Goal: Go to known website: Access a specific website the user already knows

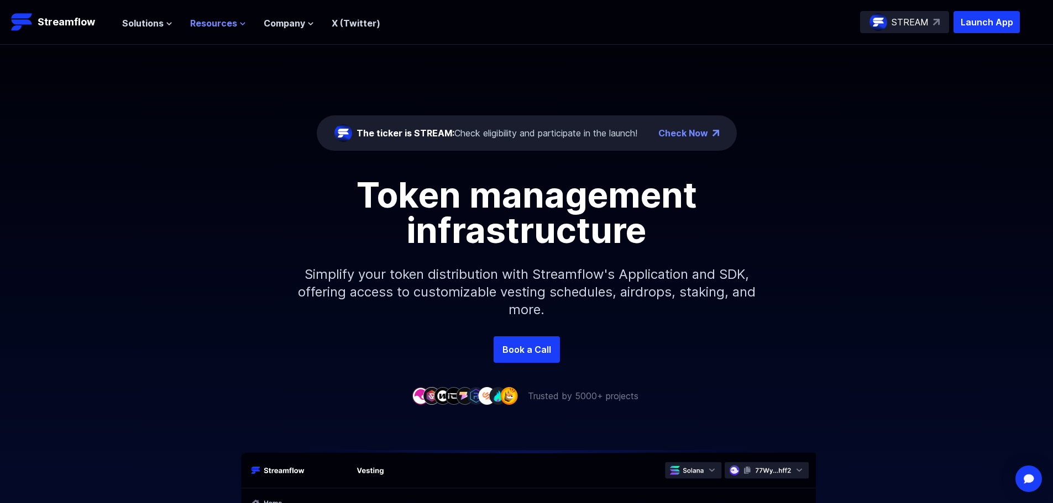
click at [207, 24] on span "Resources" at bounding box center [213, 23] width 47 height 13
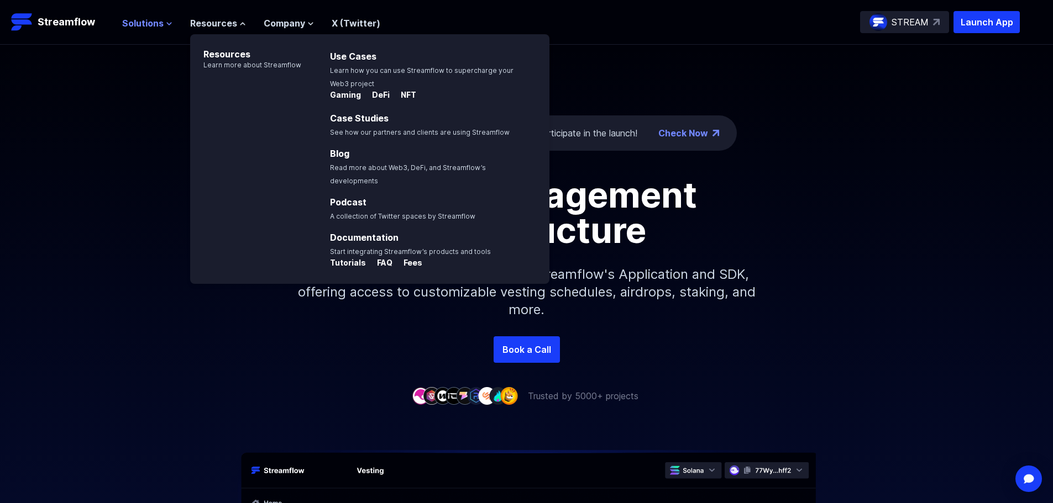
click at [153, 26] on span "Solutions" at bounding box center [142, 23] width 41 height 13
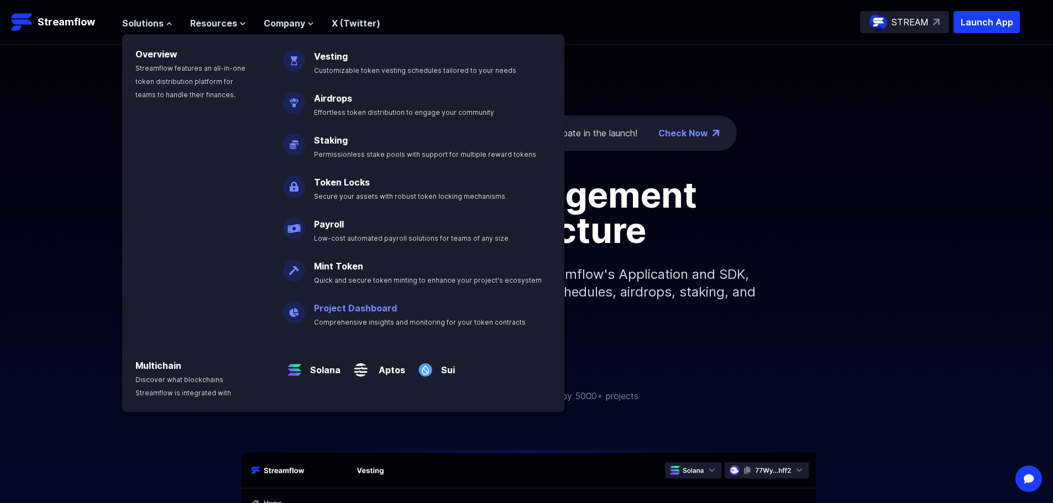
click at [366, 304] on link "Project Dashboard" at bounding box center [355, 308] width 83 height 11
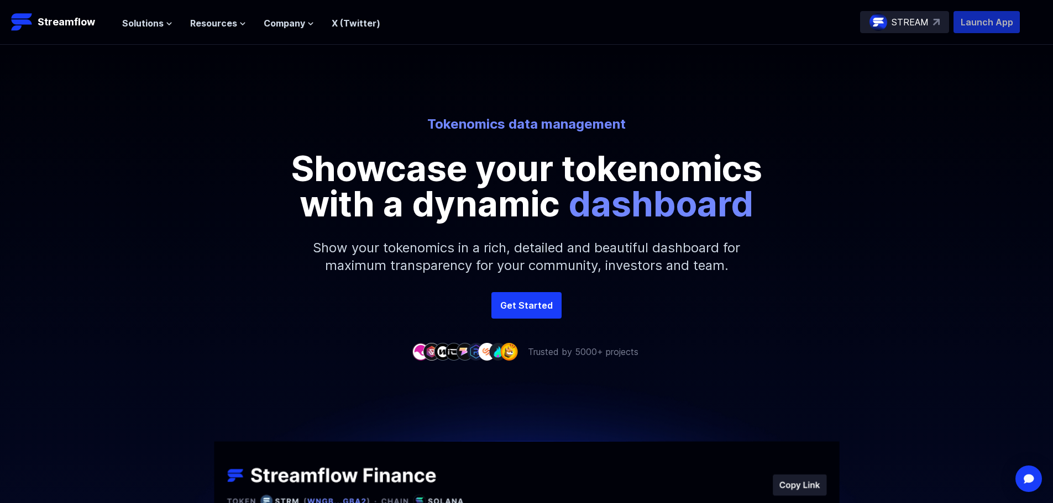
click at [987, 23] on p "Launch App" at bounding box center [986, 22] width 66 height 22
click at [23, 15] on img at bounding box center [22, 22] width 22 height 22
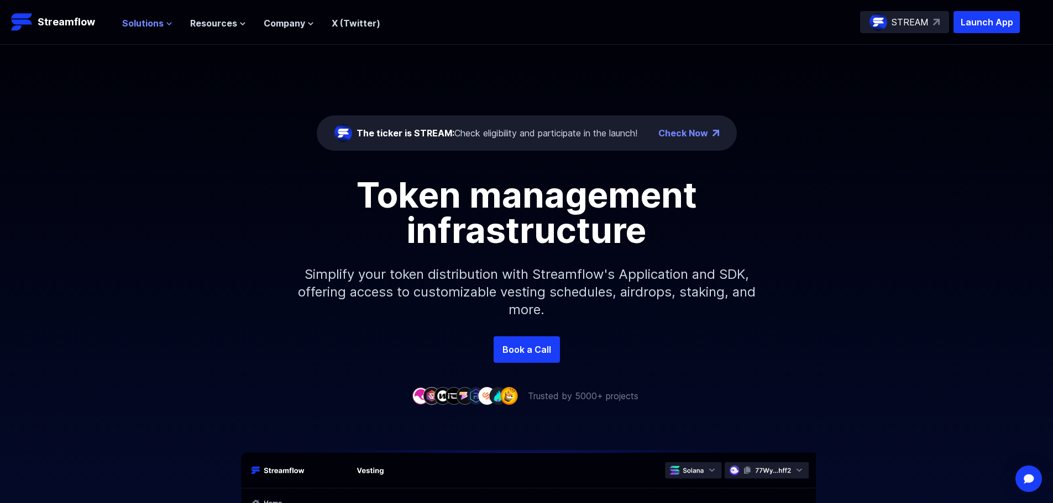
click at [132, 26] on span "Solutions" at bounding box center [142, 23] width 41 height 13
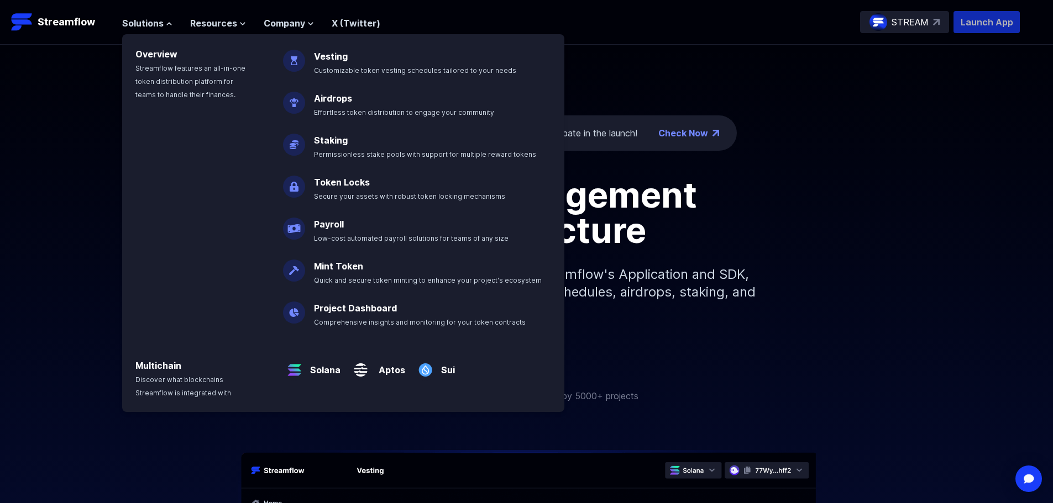
click at [971, 26] on p "Launch App" at bounding box center [986, 22] width 66 height 22
